Goal: Transaction & Acquisition: Purchase product/service

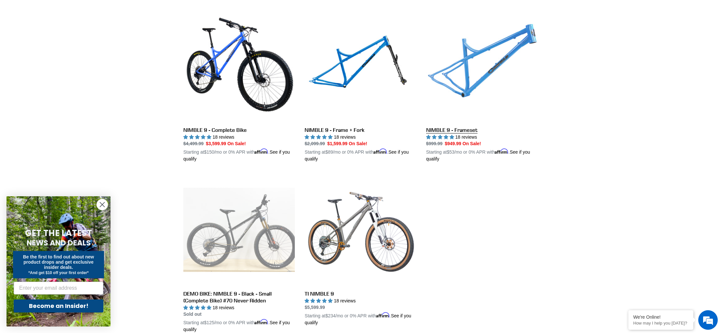
click at [486, 62] on link "NIMBLE 9 - Frameset" at bounding box center [482, 86] width 112 height 152
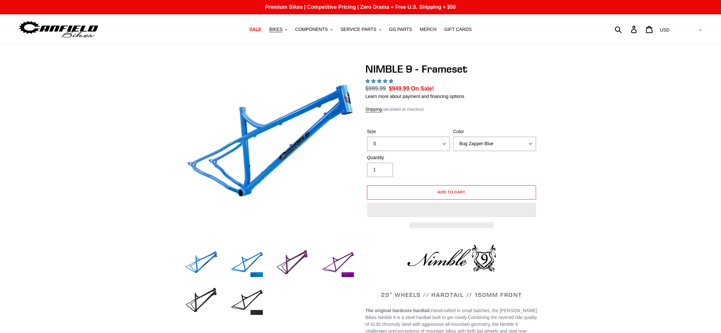
select select "highest-rating"
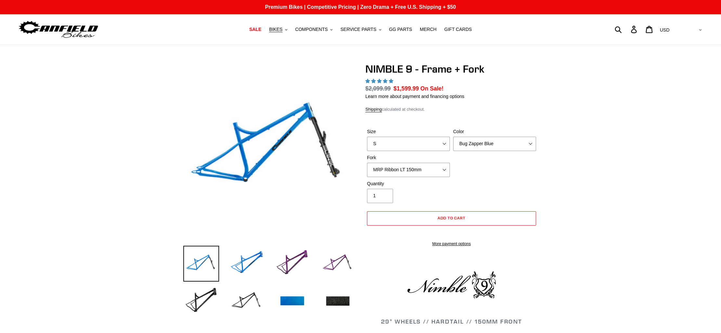
select select "highest-rating"
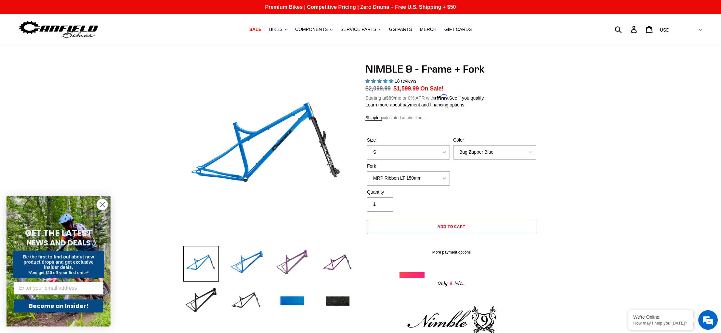
click at [297, 263] on img at bounding box center [292, 263] width 36 height 36
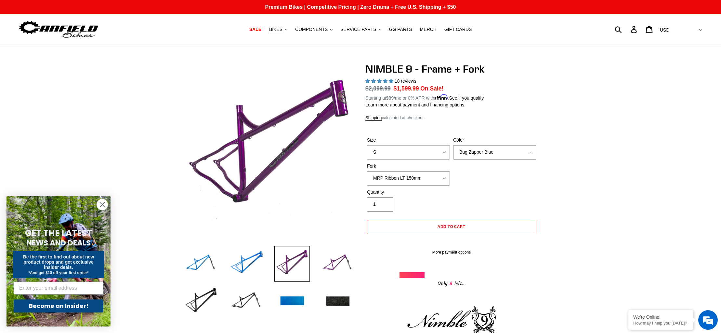
click at [477, 151] on select "Bug Zapper Blue Purple Haze - Sold Out Galaxy Black" at bounding box center [494, 152] width 83 height 14
select select "Purple Haze - Sold Out"
click at [453, 145] on select "Bug Zapper Blue Purple Haze - Sold Out Galaxy Black" at bounding box center [494, 152] width 83 height 14
